Goal: Transaction & Acquisition: Purchase product/service

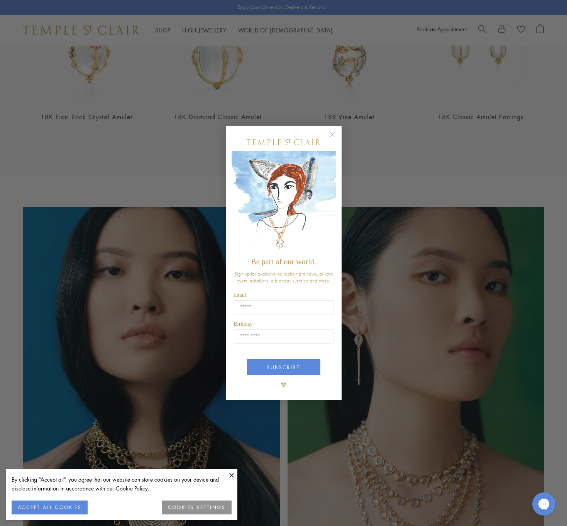
scroll to position [373, 0]
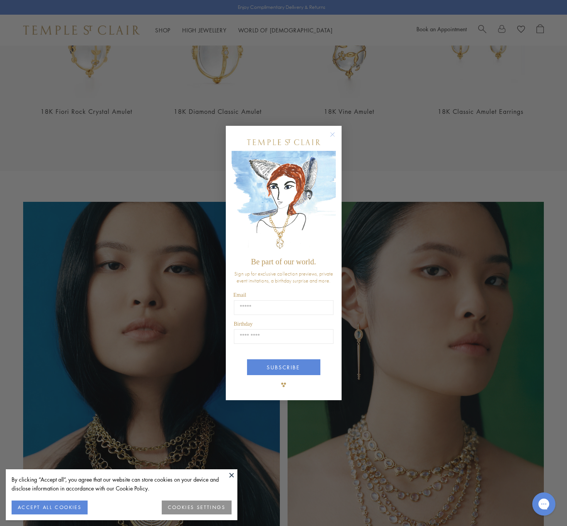
click at [333, 133] on circle "Close dialog" at bounding box center [332, 134] width 9 height 9
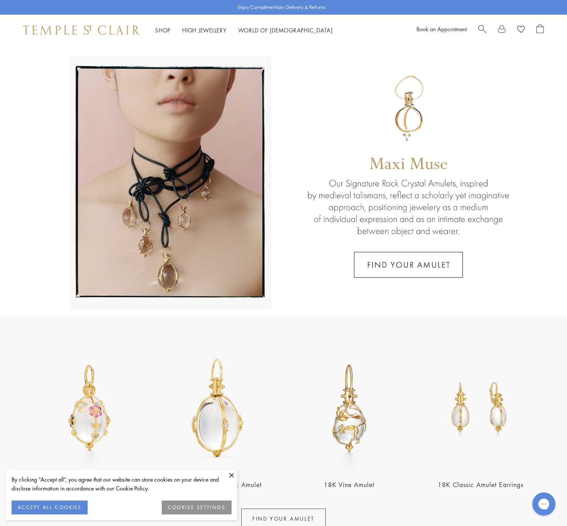
scroll to position [0, 0]
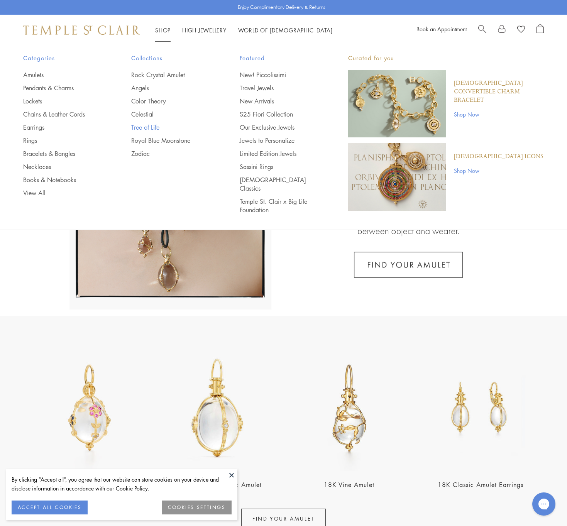
click at [152, 126] on link "Tree of Life" at bounding box center [170, 127] width 78 height 8
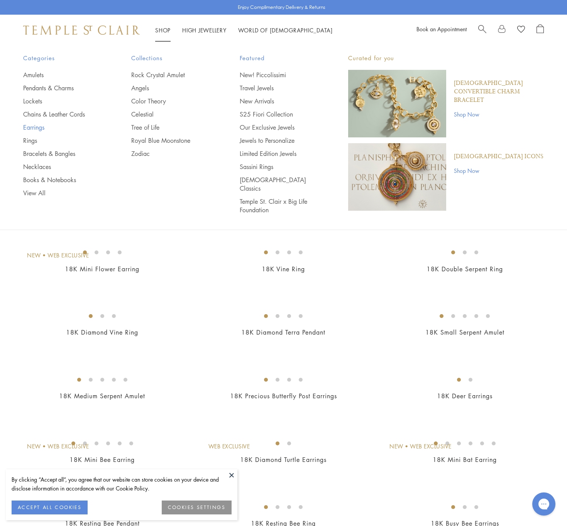
click at [33, 126] on link "Earrings" at bounding box center [62, 127] width 78 height 8
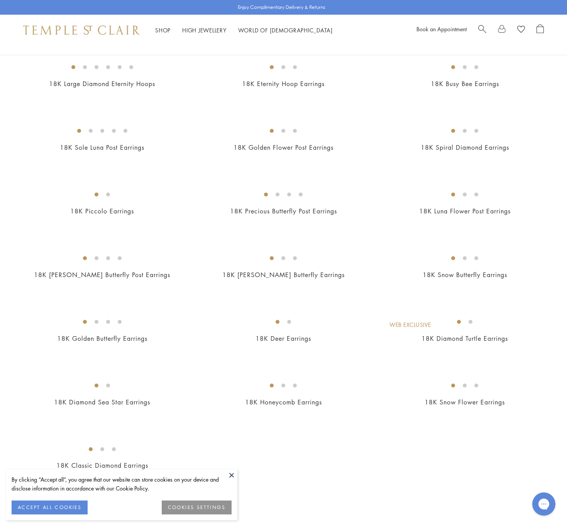
scroll to position [784, 0]
click at [0, 0] on img at bounding box center [0, 0] width 0 height 0
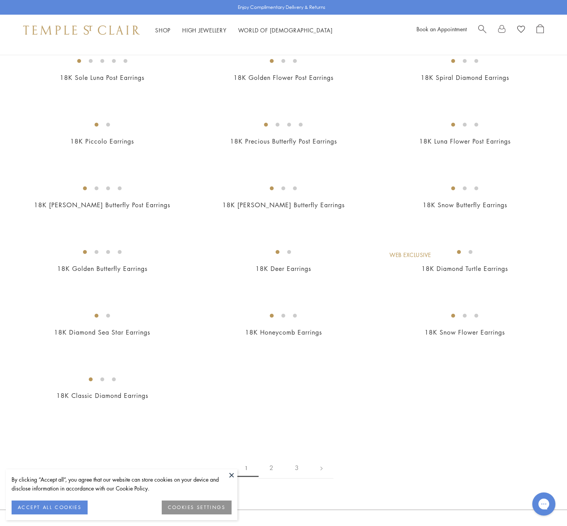
scroll to position [863, 0]
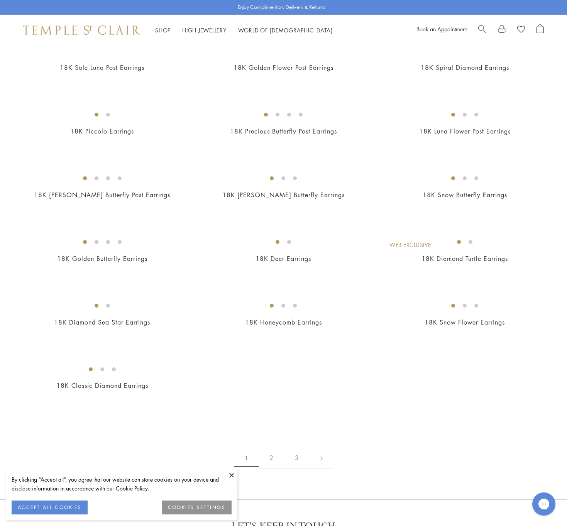
click at [0, 0] on img at bounding box center [0, 0] width 0 height 0
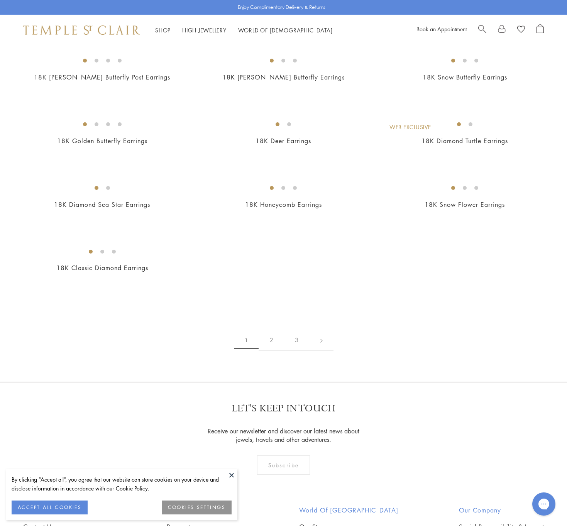
scroll to position [987, 0]
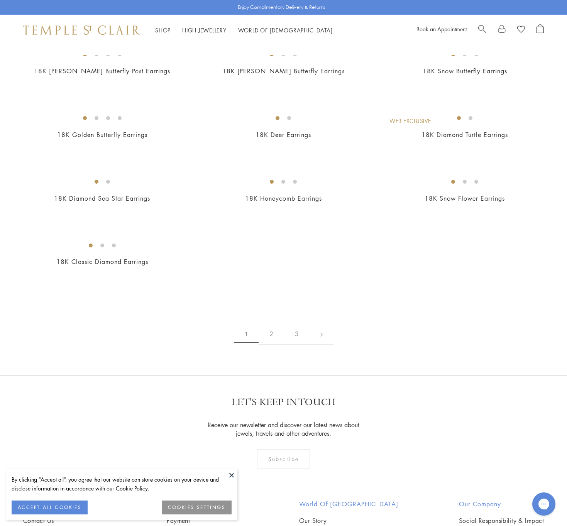
click at [0, 0] on img at bounding box center [0, 0] width 0 height 0
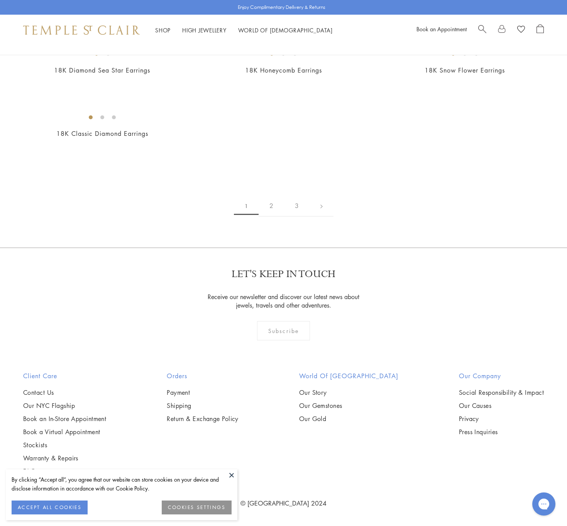
scroll to position [1727, 0]
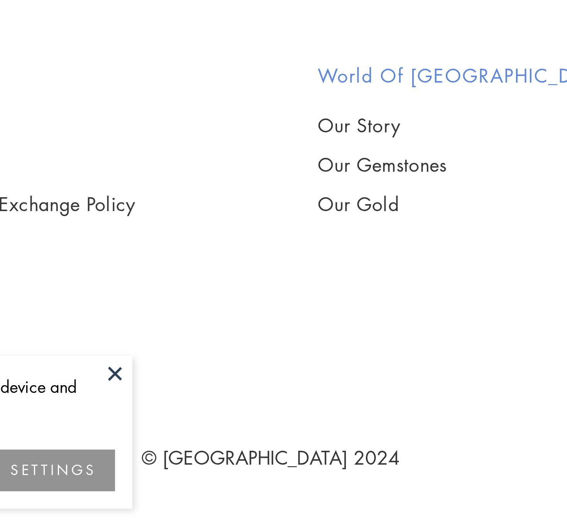
click at [0, 0] on img at bounding box center [0, 0] width 0 height 0
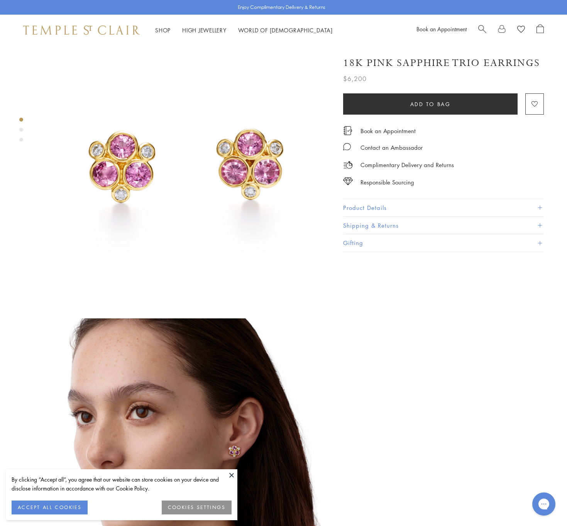
scroll to position [33, 0]
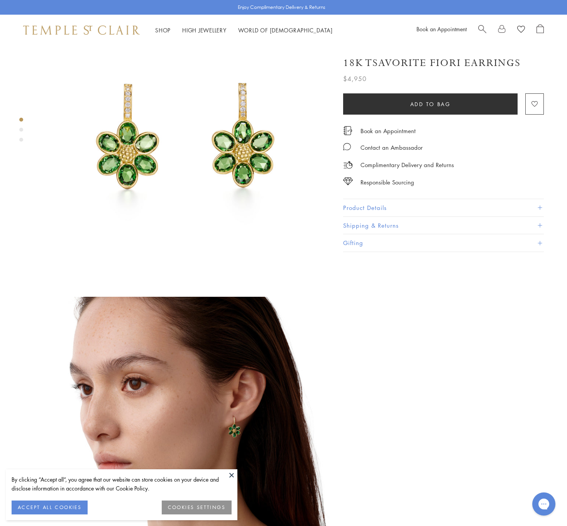
scroll to position [55, 0]
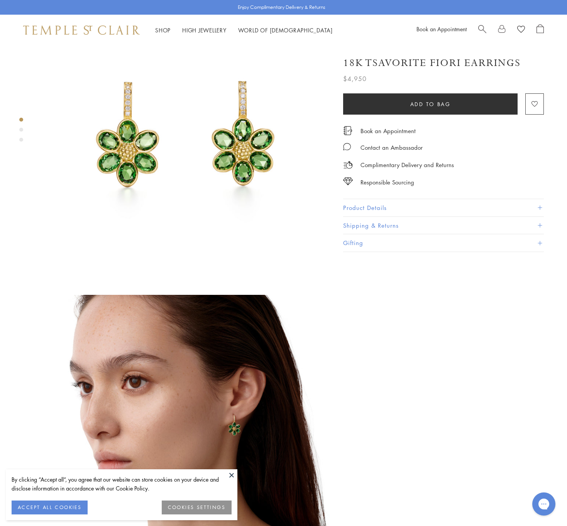
click at [537, 206] on span at bounding box center [539, 208] width 4 height 4
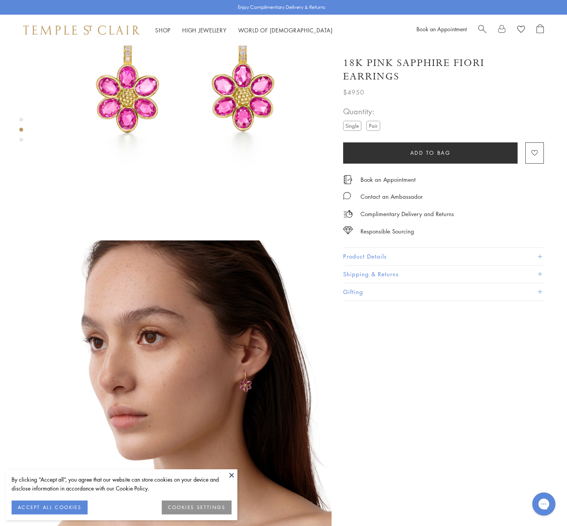
scroll to position [104, 0]
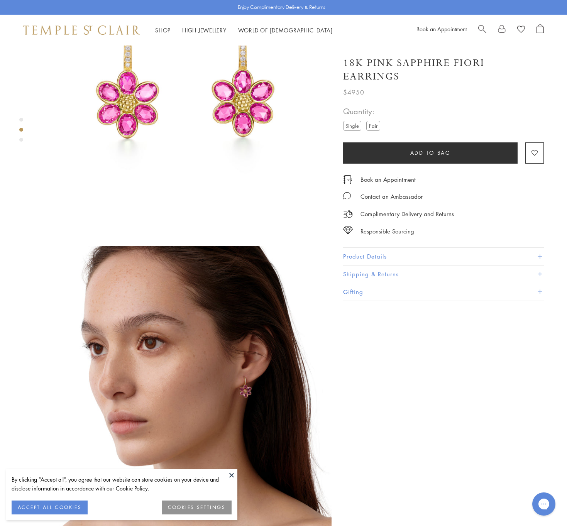
click at [541, 254] on span at bounding box center [539, 256] width 4 height 4
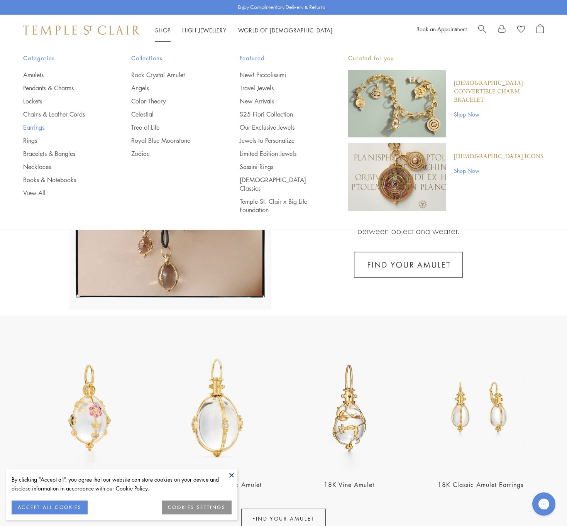
click at [30, 126] on link "Earrings" at bounding box center [62, 127] width 78 height 8
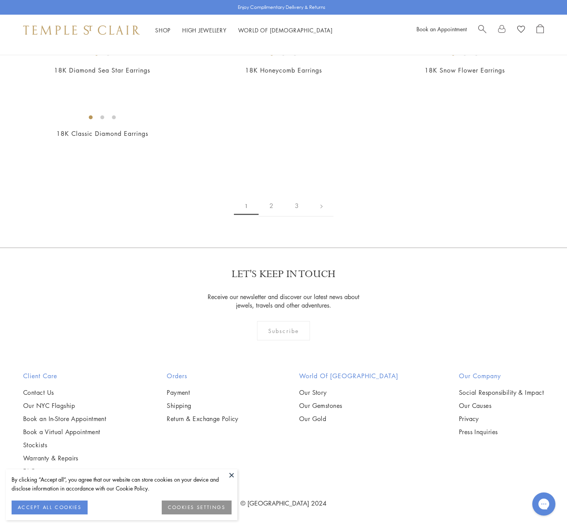
scroll to position [2015, 0]
click at [0, 0] on img at bounding box center [0, 0] width 0 height 0
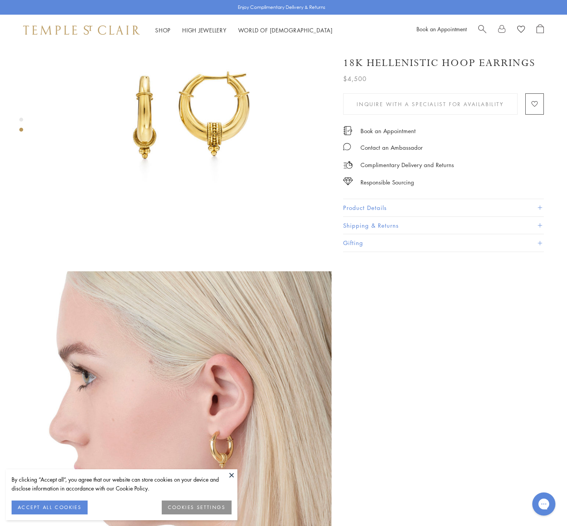
scroll to position [79, 0]
click at [541, 206] on span at bounding box center [539, 208] width 4 height 4
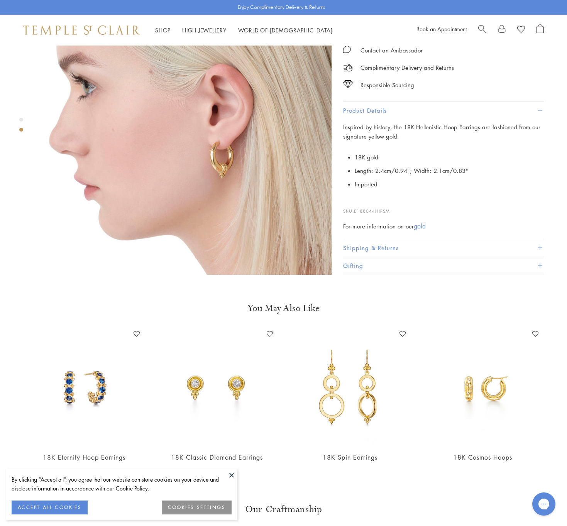
scroll to position [369, 0]
click at [493, 381] on img at bounding box center [482, 386] width 117 height 117
click at [99, 384] on img at bounding box center [83, 386] width 117 height 117
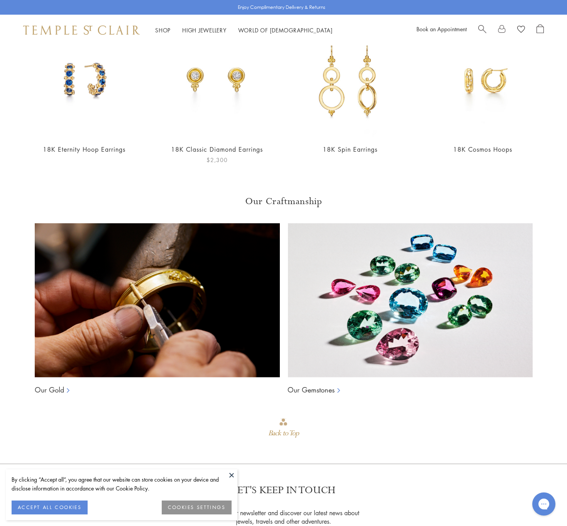
scroll to position [678, 0]
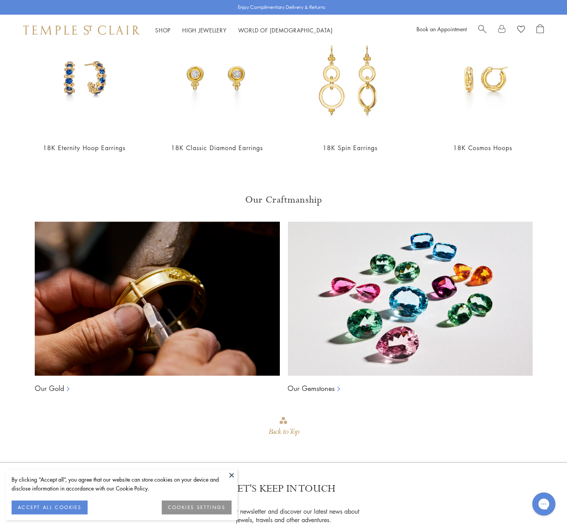
click at [337, 385] on icon at bounding box center [340, 389] width 8 height 8
click at [338, 385] on icon at bounding box center [340, 389] width 8 height 8
click at [397, 290] on img at bounding box center [409, 298] width 245 height 154
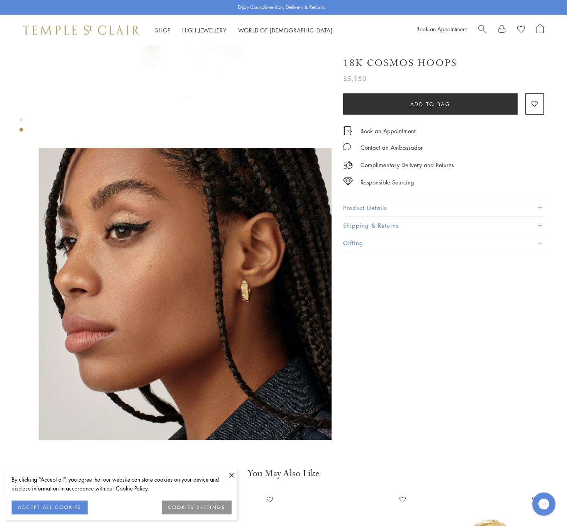
scroll to position [206, 0]
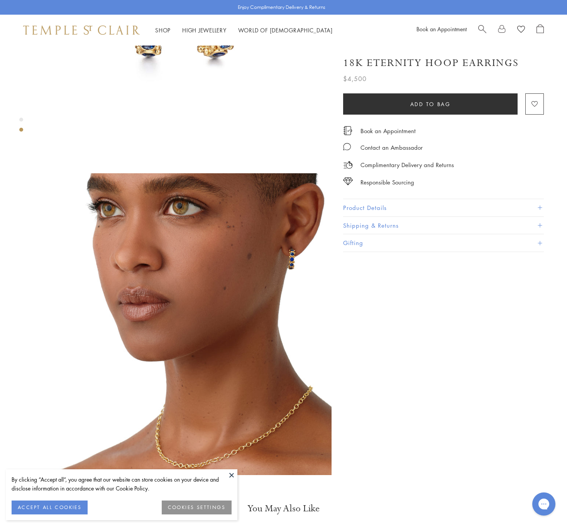
scroll to position [177, 0]
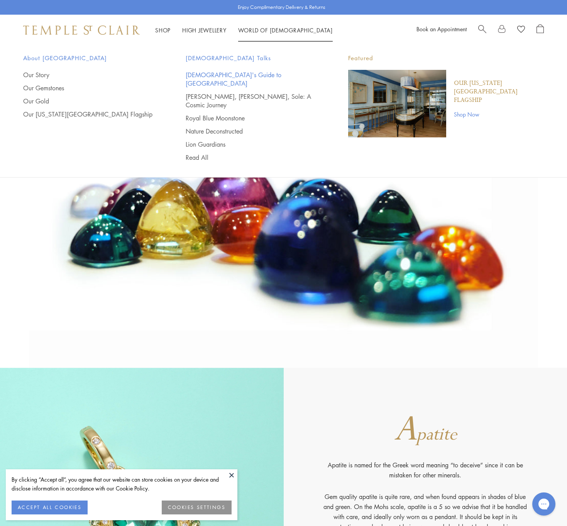
click at [228, 73] on link "[DEMOGRAPHIC_DATA]'s Guide to [GEOGRAPHIC_DATA]" at bounding box center [252, 79] width 132 height 17
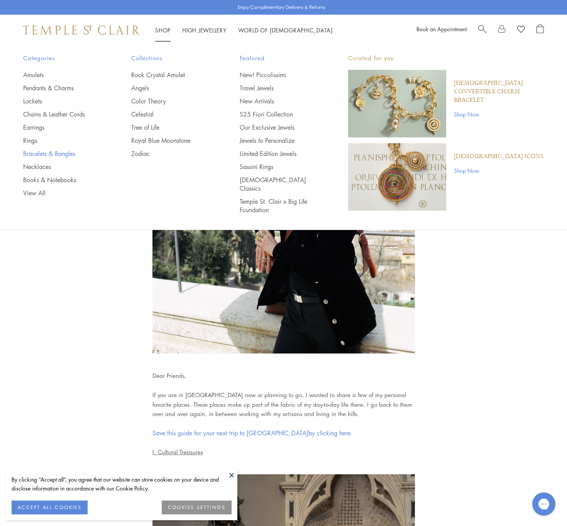
click at [44, 151] on link "Bracelets & Bangles" at bounding box center [62, 153] width 78 height 8
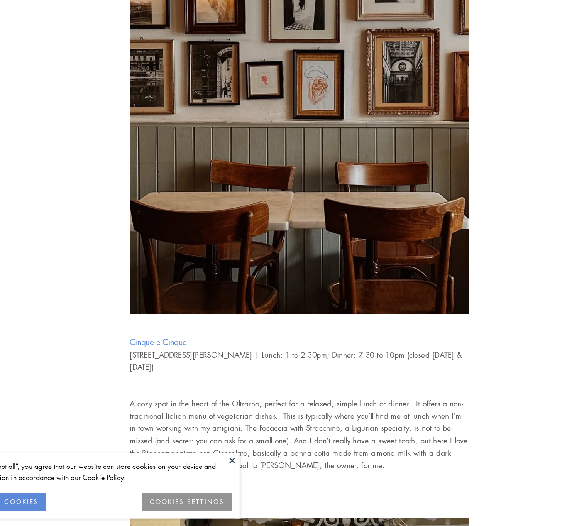
scroll to position [1407, 0]
